Goal: Understand process/instructions: Learn about a topic

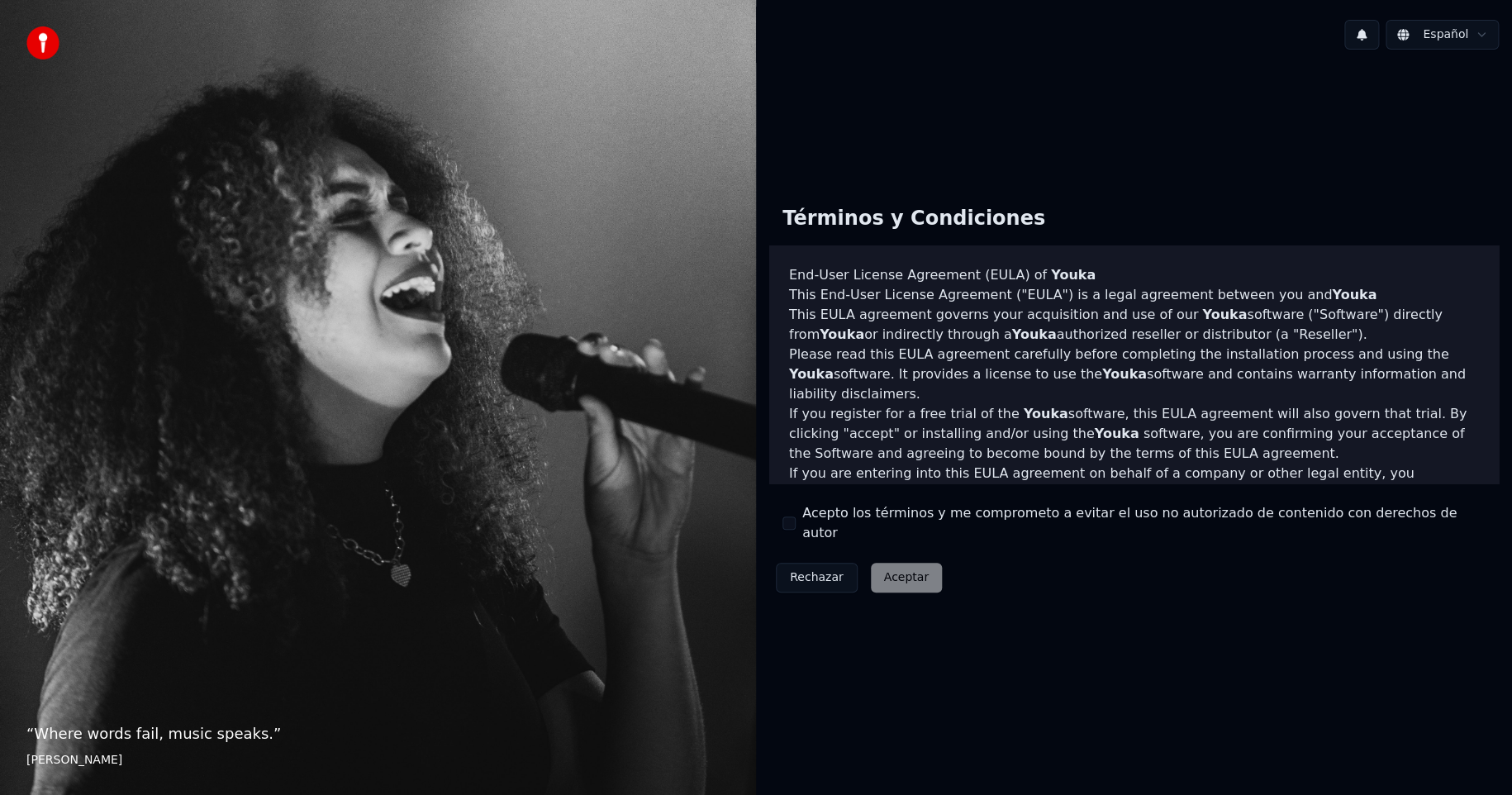
click at [1442, 34] on html "“ Where words fail, music speaks. ” Hans Christian Andersen Español Términos y …" at bounding box center [756, 398] width 1512 height 795
click at [892, 568] on div "Rechazar Aceptar" at bounding box center [859, 578] width 179 height 43
click at [43, 43] on img at bounding box center [43, 43] width 33 height 33
click at [1407, 37] on html "“ Where words fail, music speaks. ” Hans Christian Andersen Español Términos y …" at bounding box center [756, 398] width 1512 height 795
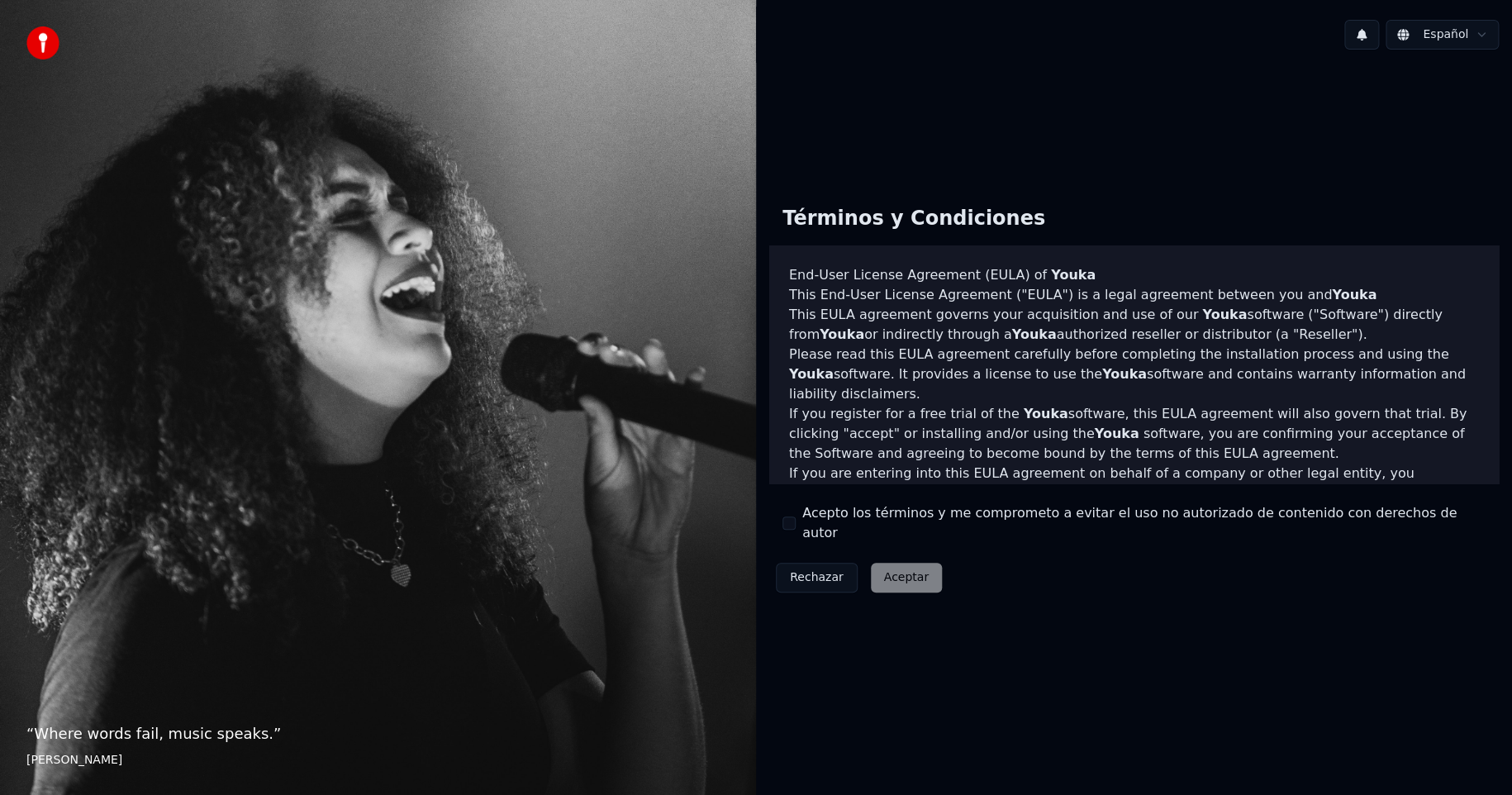
click at [1367, 33] on button at bounding box center [1361, 34] width 35 height 29
click at [1367, 32] on button at bounding box center [1361, 34] width 35 height 29
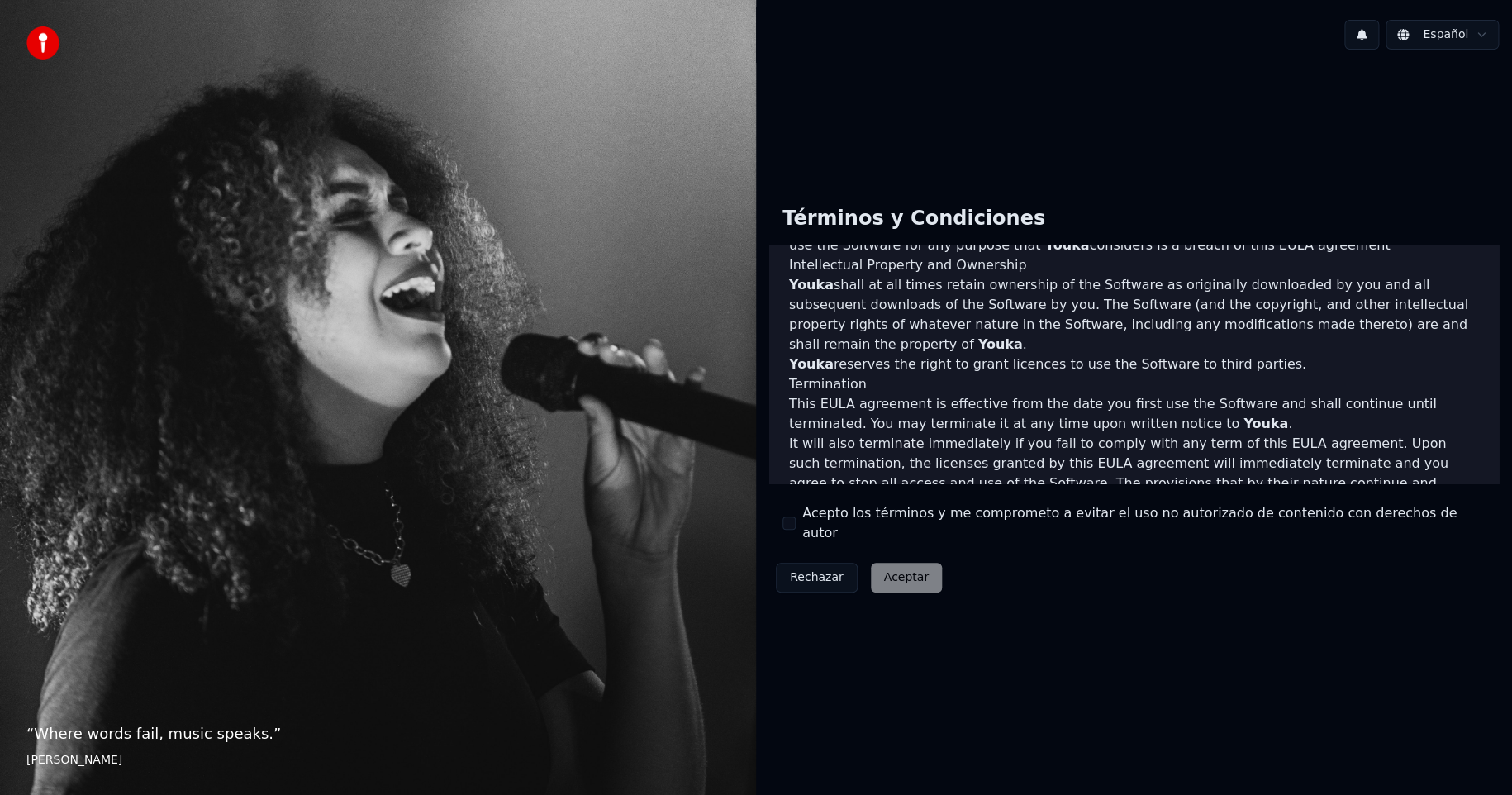
scroll to position [712, 0]
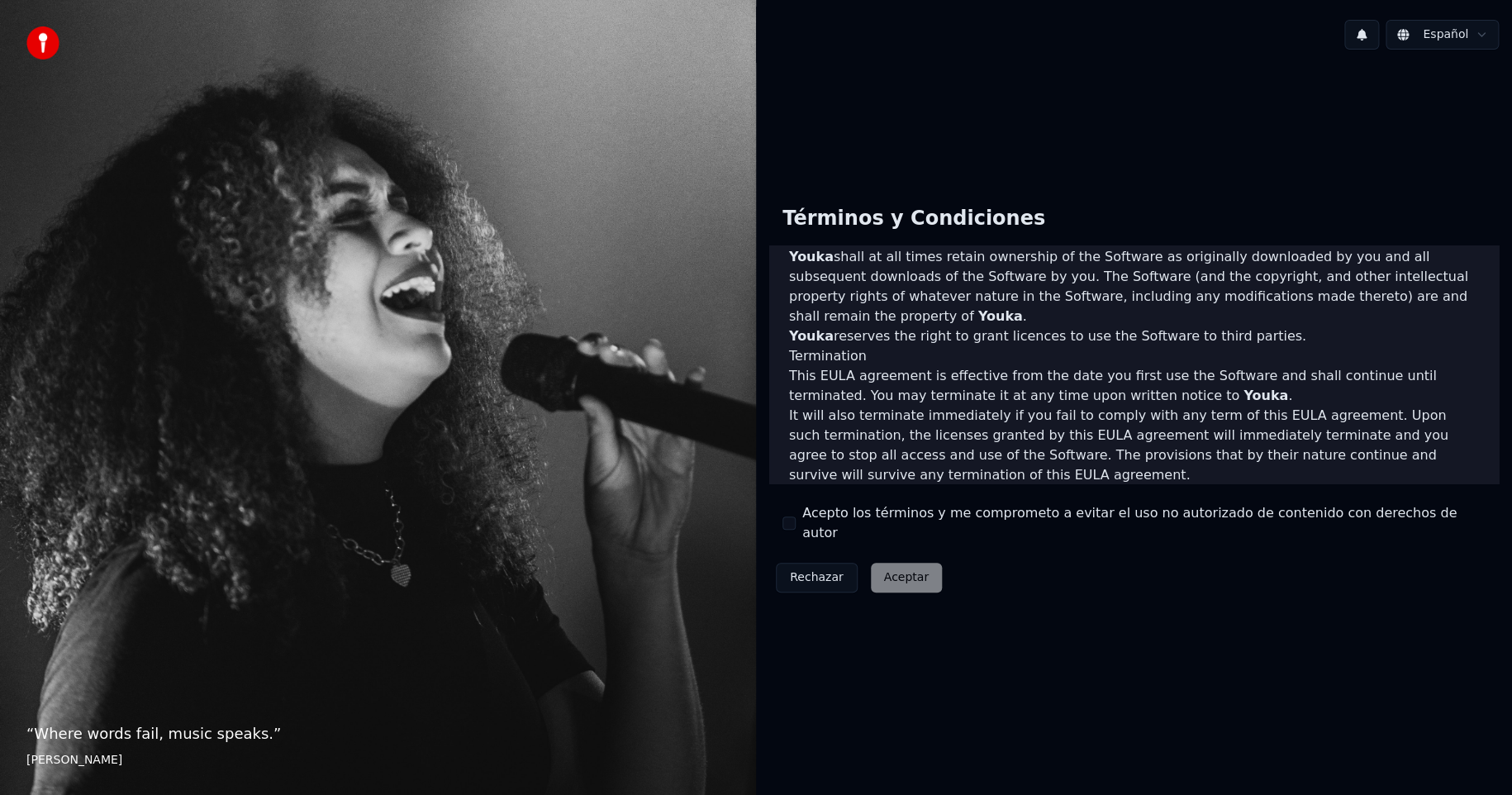
click at [907, 570] on div "Rechazar Aceptar" at bounding box center [859, 578] width 179 height 43
click at [908, 570] on div "Rechazar Aceptar" at bounding box center [859, 578] width 179 height 43
click at [908, 570] on div "Rechazar Aceptar" at bounding box center [859, 578] width 179 height 43
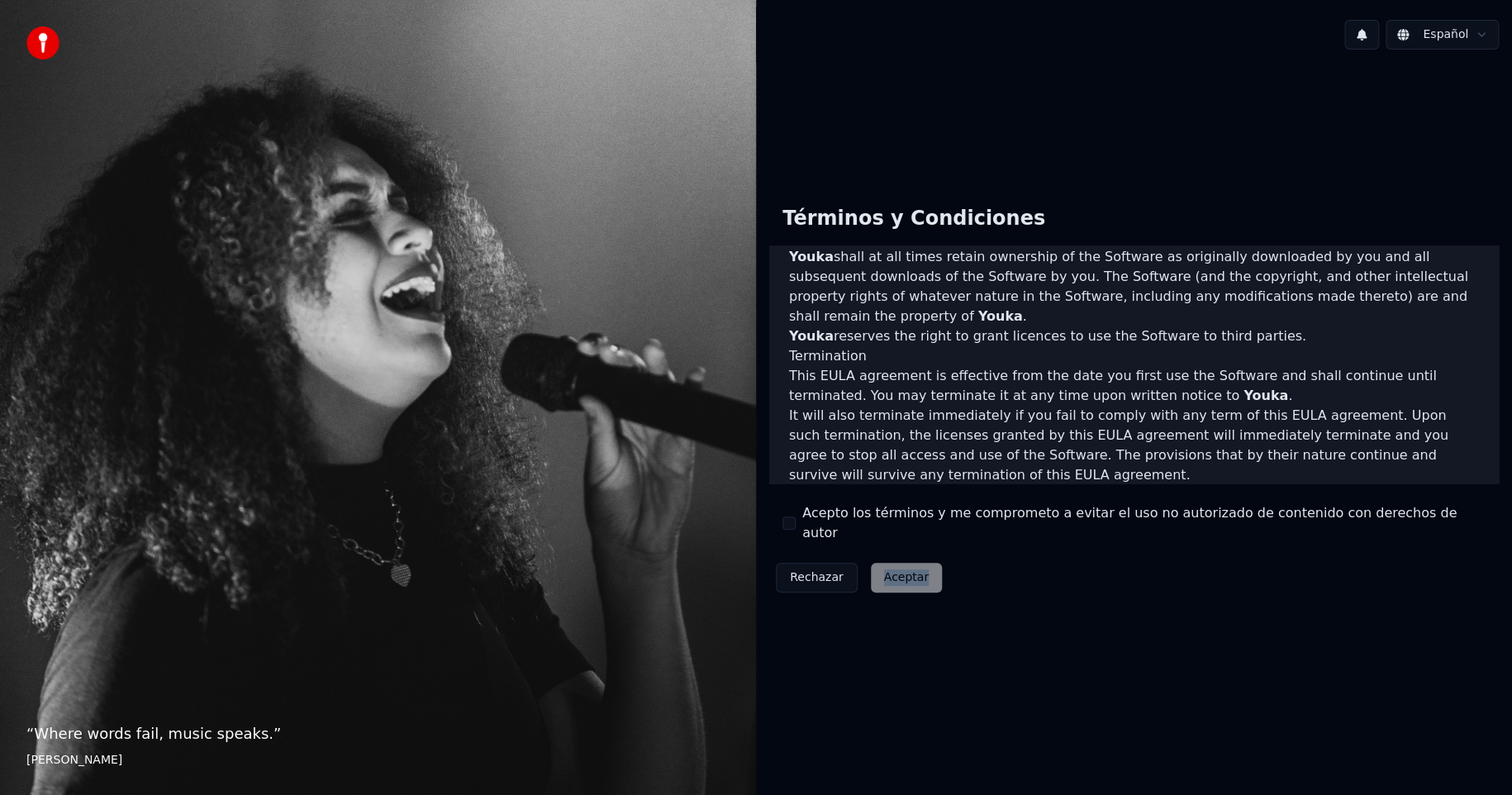
click at [908, 570] on div "Rechazar Aceptar" at bounding box center [859, 578] width 179 height 43
click at [893, 570] on div "Rechazar Aceptar" at bounding box center [859, 578] width 179 height 43
click at [1173, 623] on div "Términos y Condiciones End-User License Agreement (EULA) of Youka This End-User…" at bounding box center [1134, 395] width 756 height 666
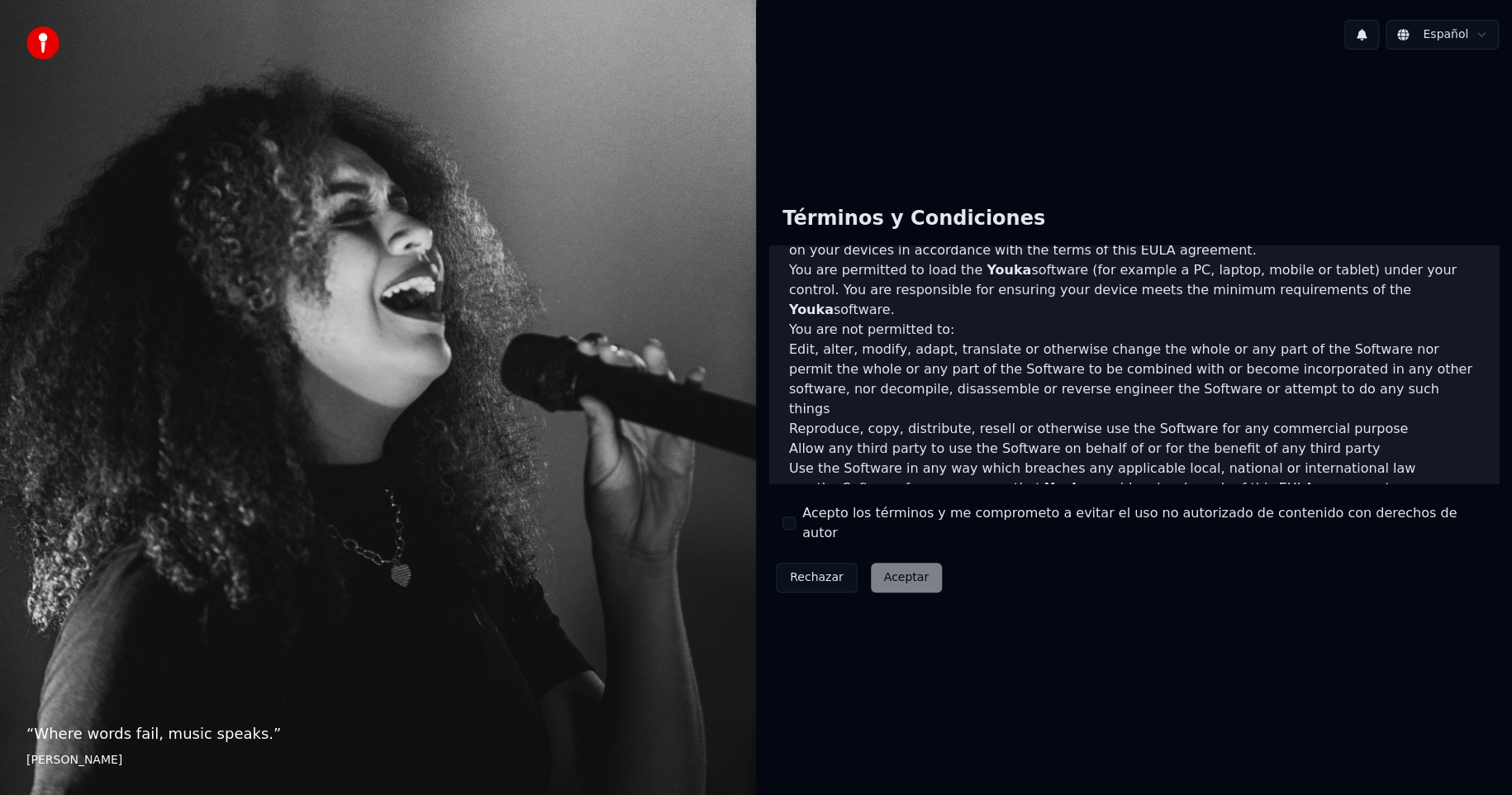
scroll to position [381, 0]
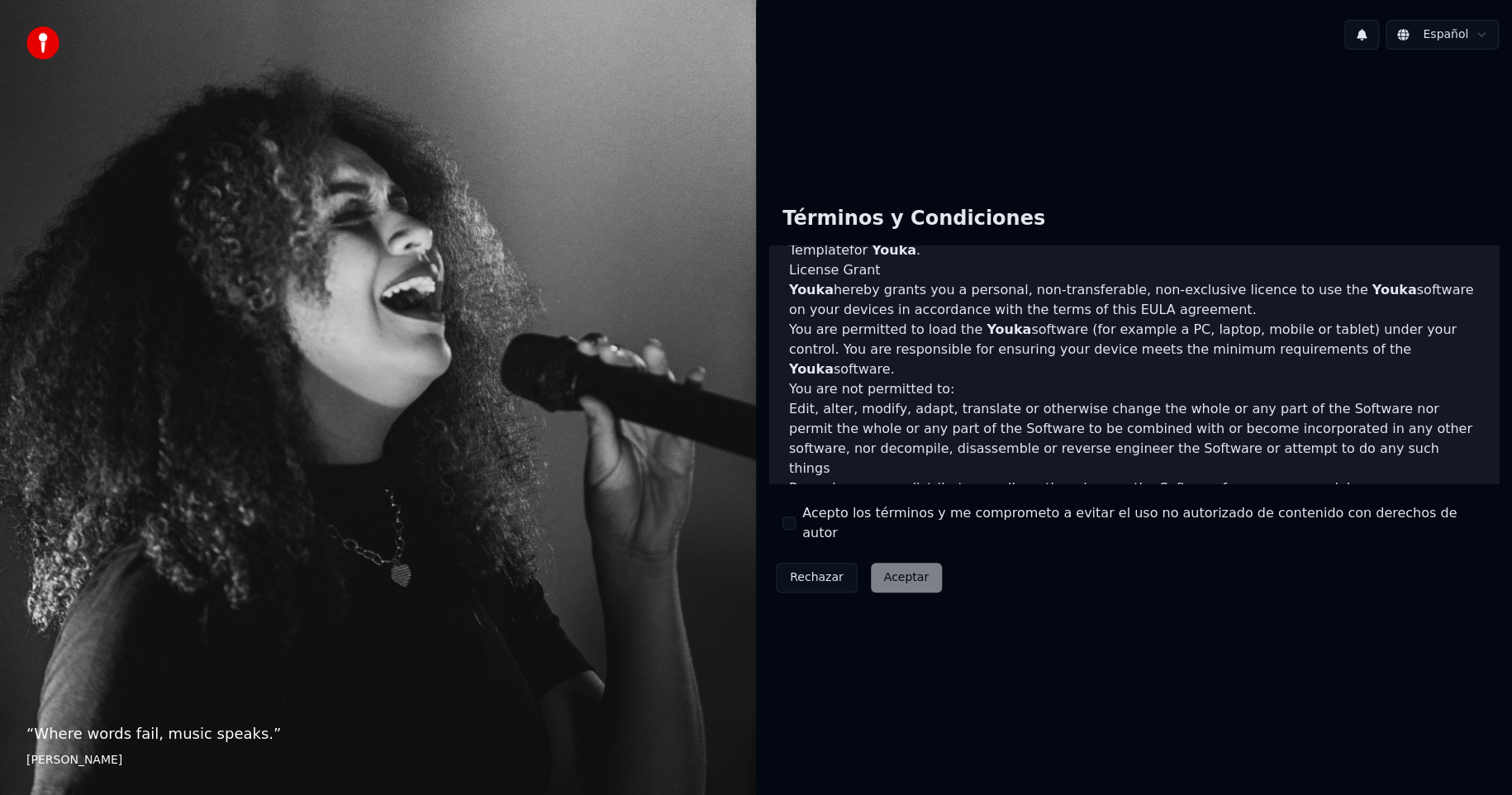
click at [816, 568] on button "Rechazar" at bounding box center [817, 577] width 82 height 29
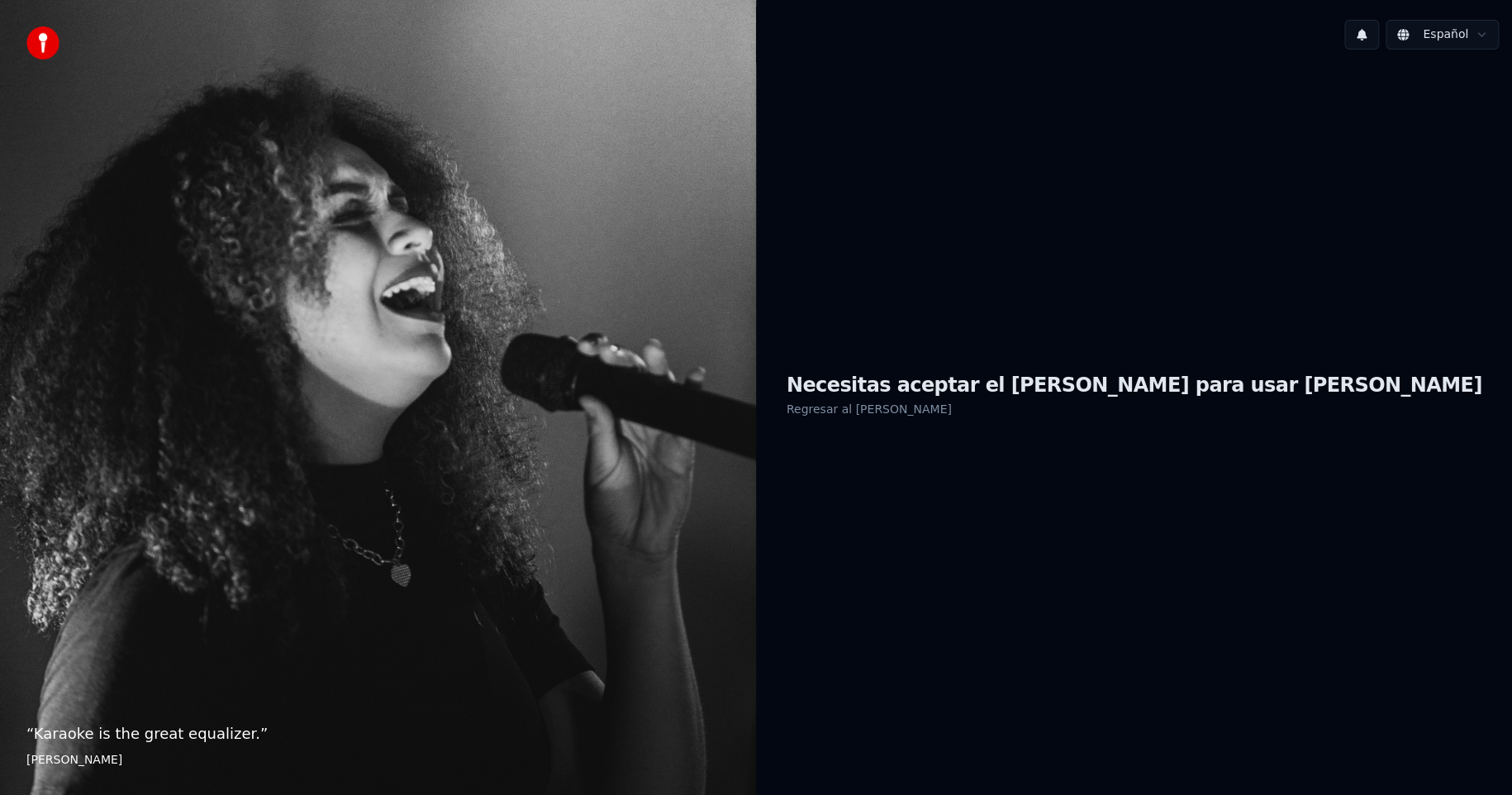
click at [952, 408] on link "Regresar al EULA" at bounding box center [868, 409] width 165 height 27
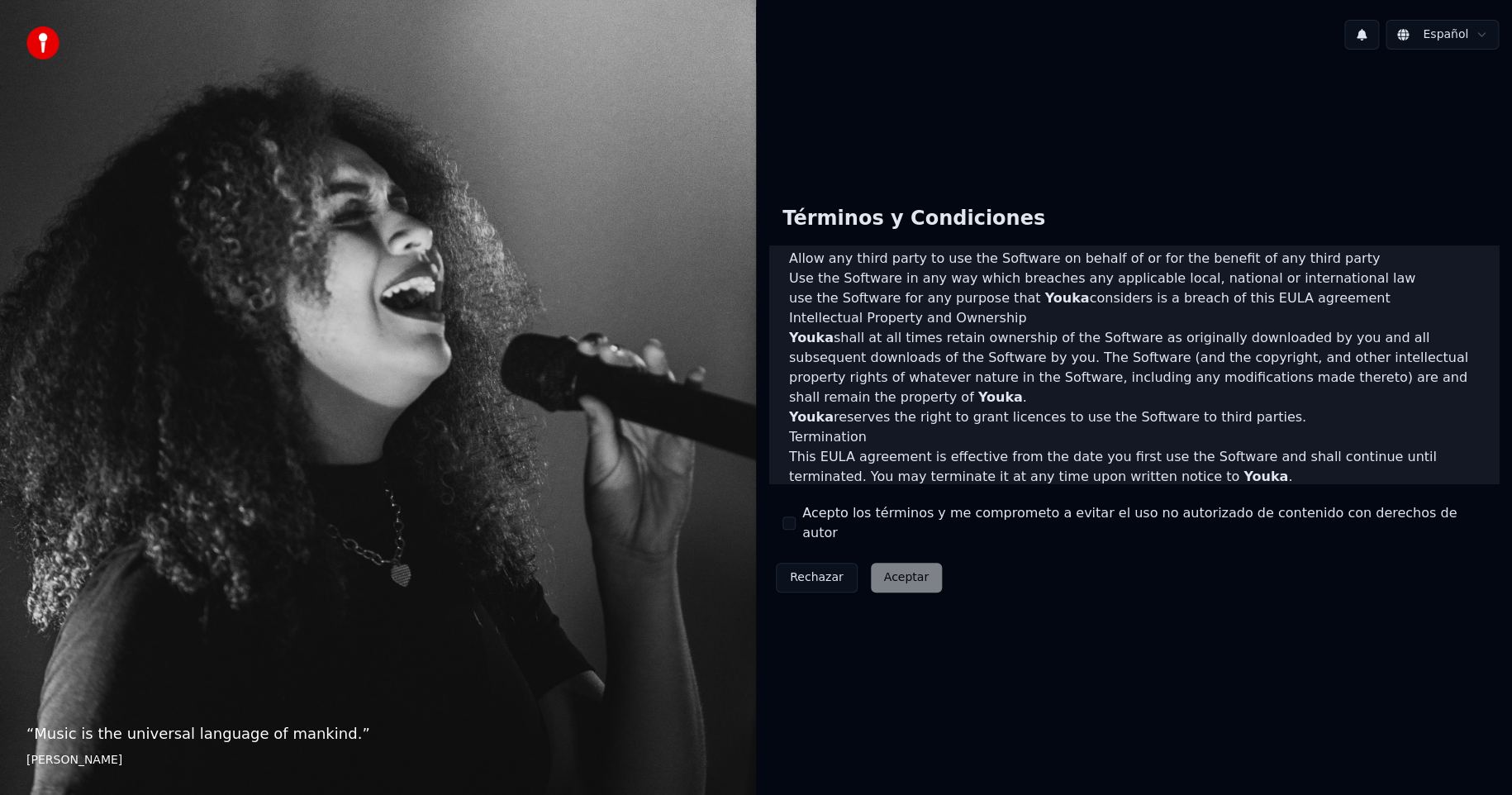
scroll to position [660, 0]
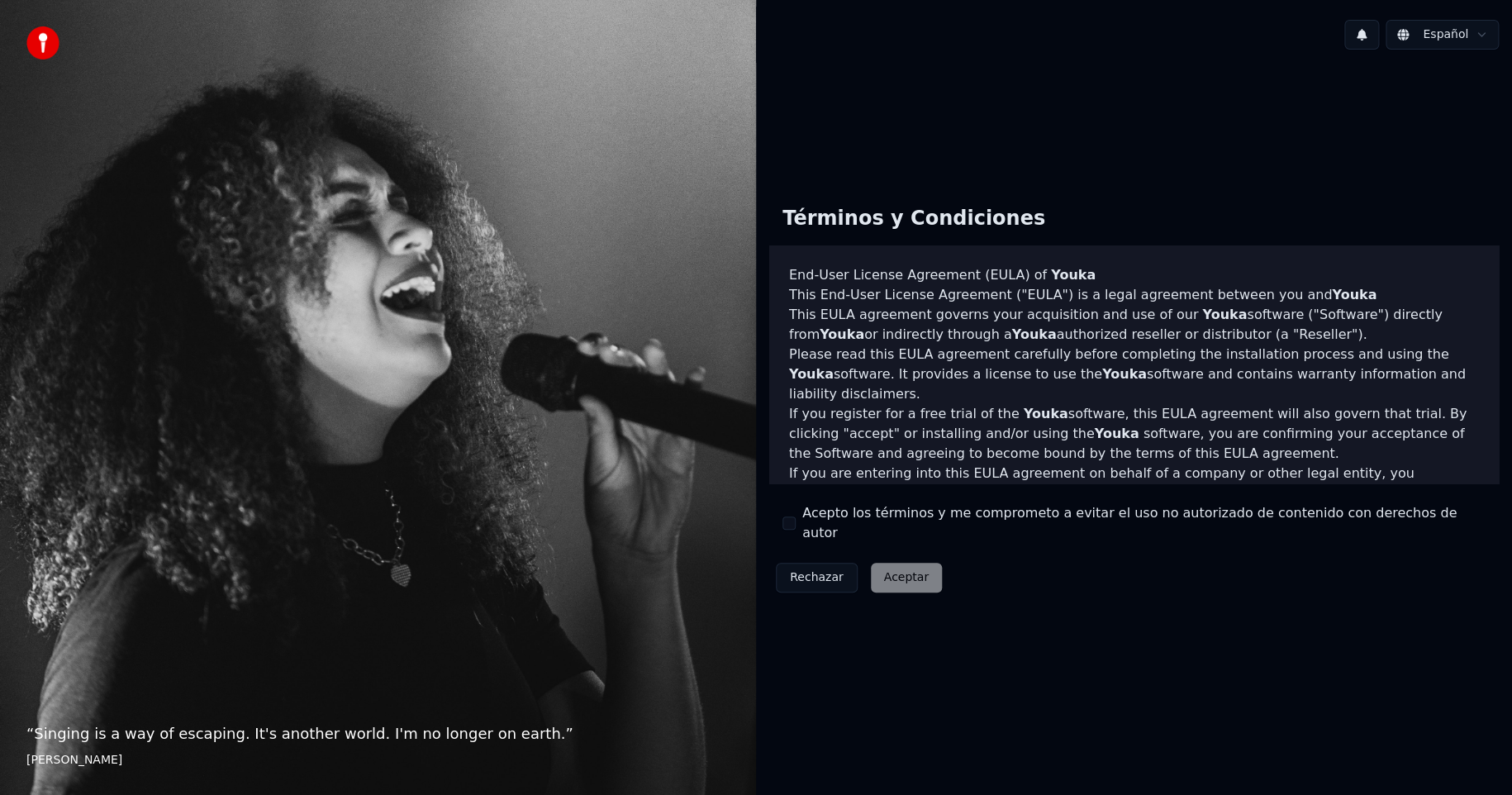
click at [45, 37] on img at bounding box center [43, 43] width 33 height 33
click at [885, 569] on div "Rechazar Aceptar" at bounding box center [859, 578] width 179 height 43
drag, startPoint x: 885, startPoint y: 569, endPoint x: 1340, endPoint y: 417, distance: 479.7
click at [886, 569] on div "Rechazar Aceptar" at bounding box center [859, 578] width 179 height 43
